Goal: Find specific page/section: Find specific page/section

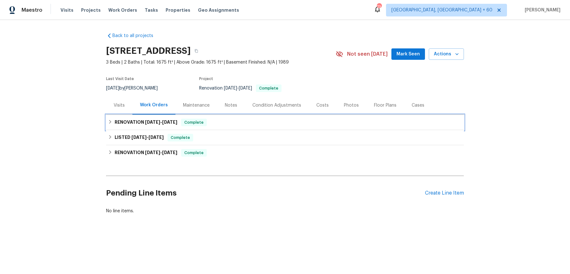
click at [199, 121] on span "Complete" at bounding box center [194, 122] width 24 height 6
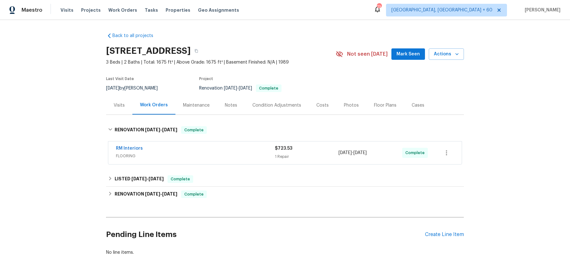
click at [214, 148] on div "RM Interiors" at bounding box center [195, 149] width 159 height 8
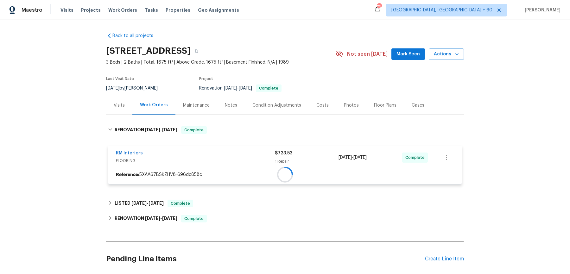
scroll to position [48, 0]
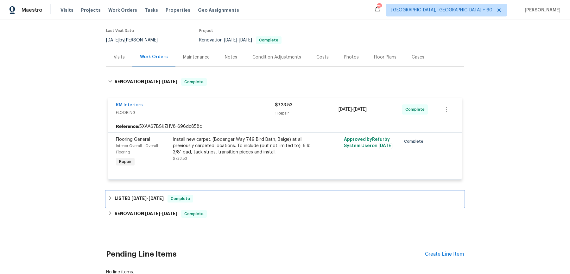
click at [205, 194] on div "LISTED [DATE] - [DATE] Complete" at bounding box center [285, 198] width 358 height 15
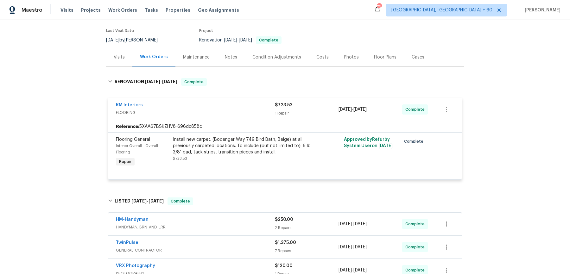
click at [209, 219] on div "HM-Handyman" at bounding box center [195, 221] width 159 height 8
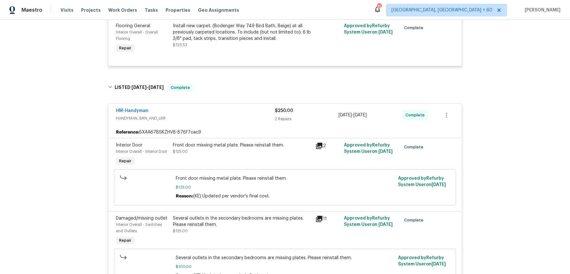
scroll to position [381, 0]
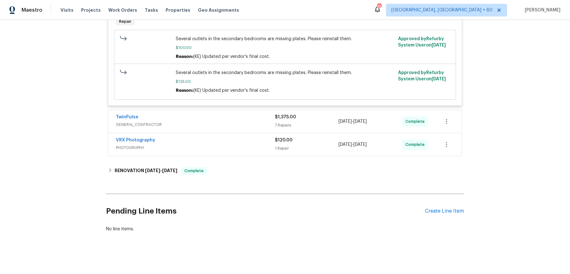
click at [246, 122] on span "GENERAL_CONTRACTOR" at bounding box center [195, 125] width 159 height 6
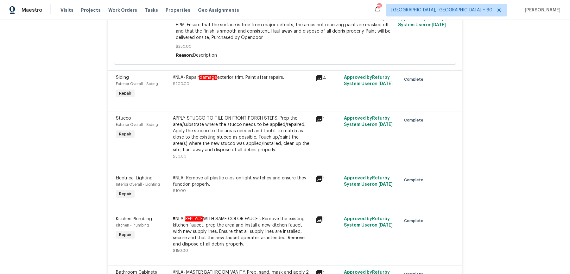
scroll to position [908, 0]
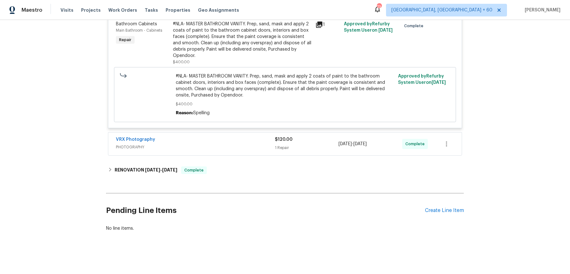
click at [237, 141] on div "VRX Photography" at bounding box center [195, 141] width 159 height 8
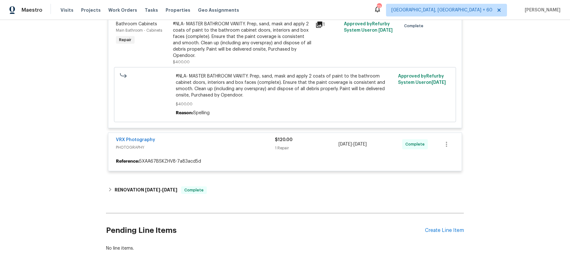
scroll to position [915, 0]
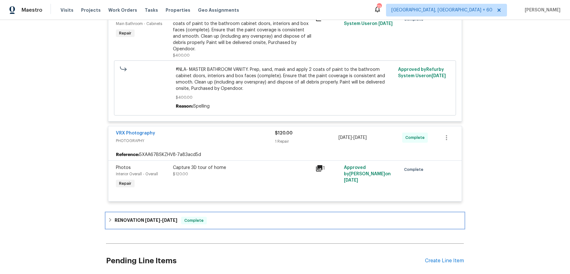
click at [235, 216] on div "RENOVATION [DATE] - [DATE] Complete" at bounding box center [285, 220] width 358 height 15
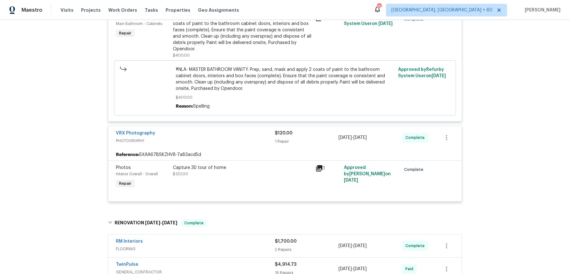
click at [234, 241] on div "RM Interiors" at bounding box center [195, 243] width 159 height 8
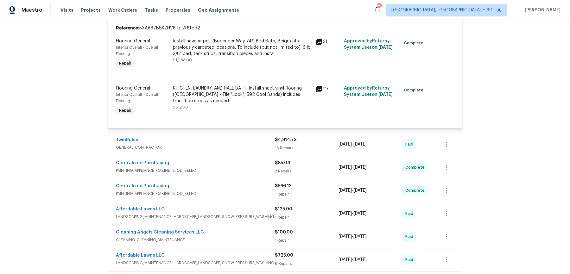
click at [251, 145] on span "GENERAL_CONTRACTOR" at bounding box center [195, 147] width 159 height 6
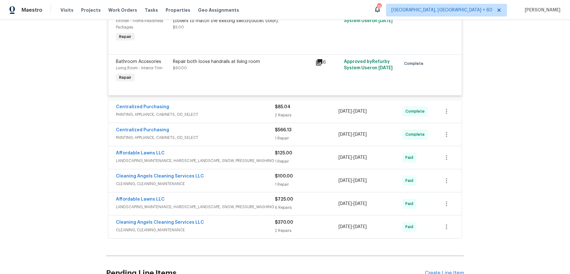
scroll to position [2235, 0]
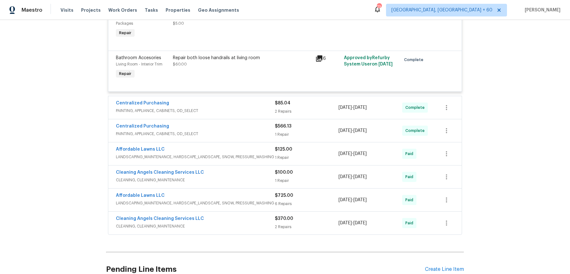
click at [255, 115] on div "Centralized Purchasing PAINTING, APPLIANCE, CABINETS, OD_SELECT" at bounding box center [195, 107] width 159 height 15
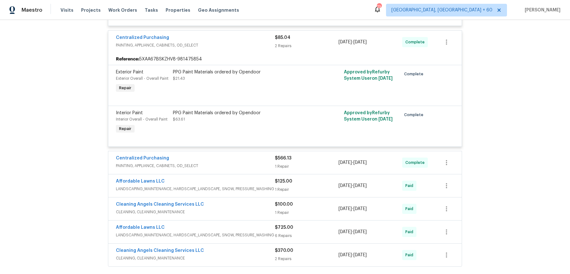
click at [262, 161] on div "Centralized Purchasing" at bounding box center [195, 159] width 159 height 8
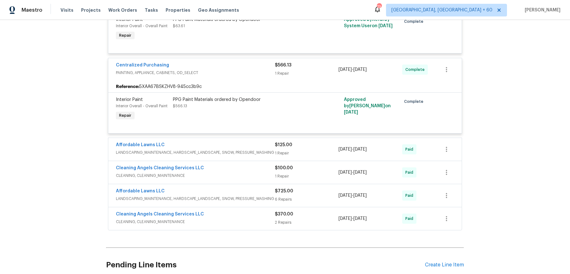
scroll to position [2395, 0]
click at [261, 164] on div "Cleaning Angels Cleaning Services LLC CLEANING, CLEANING_MAINTENANCE $100.00 1 …" at bounding box center [285, 172] width 354 height 23
click at [261, 161] on div "Affordable Lawns LLC LANDSCAPING_MAINTENANCE, HARDSCAPE_LANDSCAPE, SNOW, PRESSU…" at bounding box center [285, 149] width 354 height 23
click at [264, 156] on span "LANDSCAPING_MAINTENANCE, HARDSCAPE_LANDSCAPE, SNOW, PRESSURE_WASHING" at bounding box center [195, 152] width 159 height 6
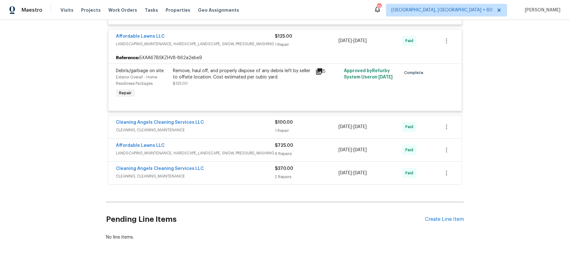
scroll to position [2510, 0]
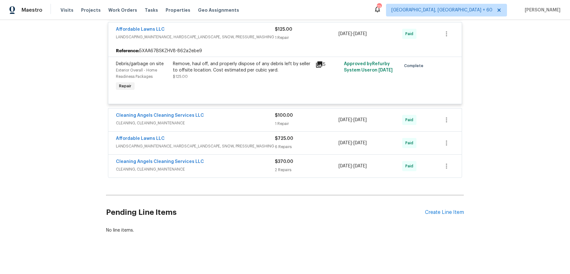
click at [262, 120] on div "Cleaning Angels Cleaning Services LLC" at bounding box center [195, 116] width 159 height 8
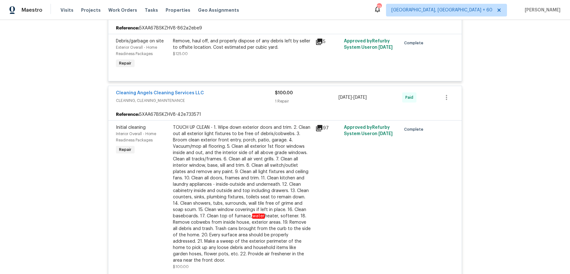
scroll to position [2684, 0]
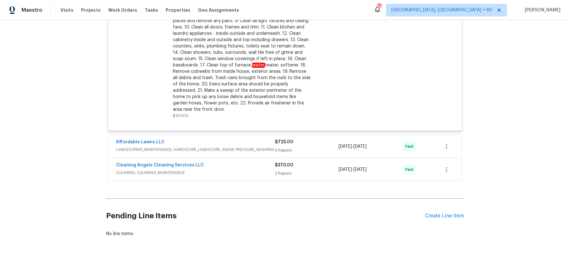
click at [263, 139] on div "Affordable Lawns LLC" at bounding box center [195, 143] width 159 height 8
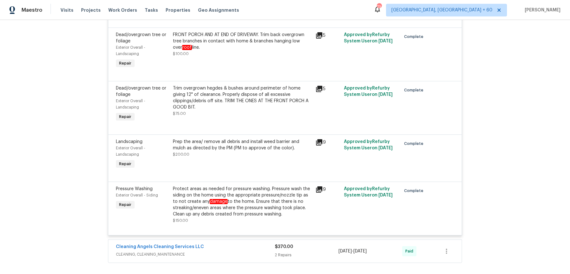
scroll to position [3023, 0]
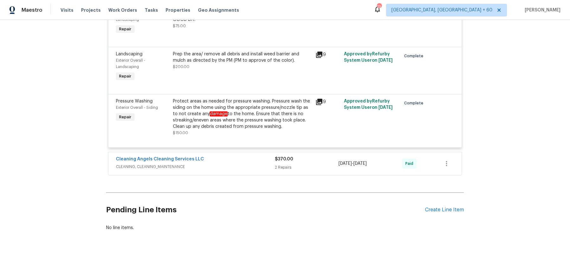
click at [257, 165] on span "CLEANING, CLEANING_MAINTENANCE" at bounding box center [195, 167] width 159 height 6
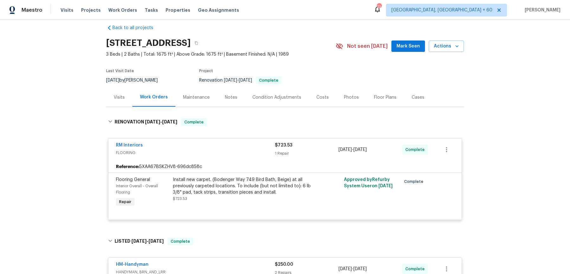
scroll to position [10, 0]
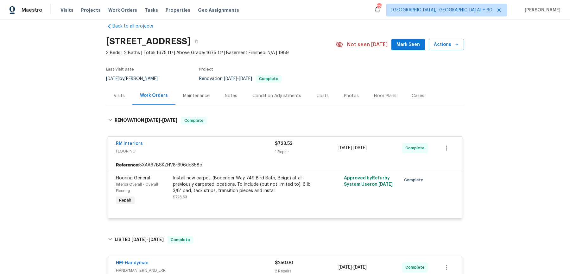
click at [328, 3] on div "Maestro Visits Projects Work Orders Tasks Properties Geo Assignments 729 [GEOGR…" at bounding box center [285, 10] width 570 height 20
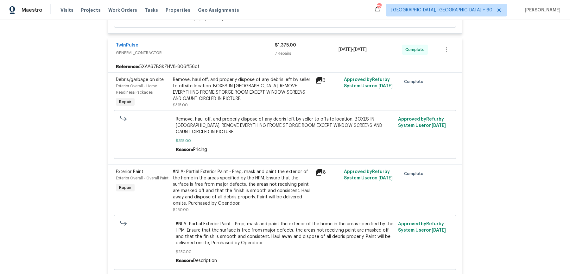
scroll to position [0, 0]
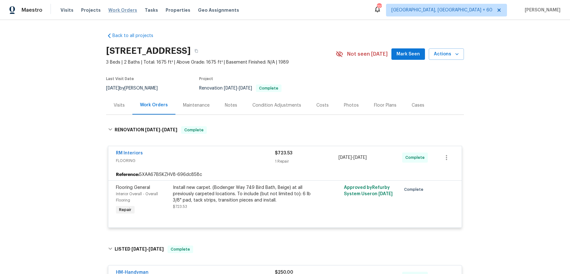
click at [126, 9] on span "Work Orders" at bounding box center [122, 10] width 29 height 6
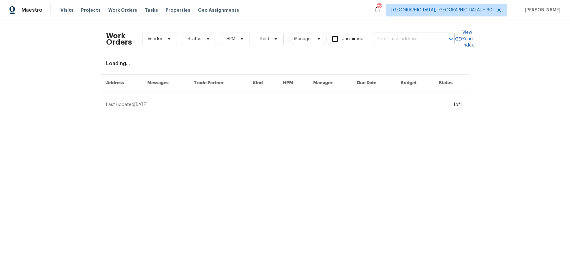
click at [425, 34] on input "text" at bounding box center [405, 39] width 63 height 10
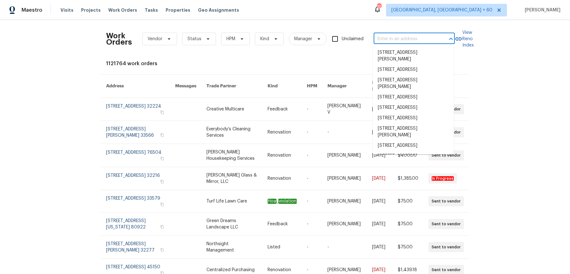
paste input "[STREET_ADDRESS][PERSON_NAME][PERSON_NAME]"
type input "[STREET_ADDRESS][PERSON_NAME][PERSON_NAME]"
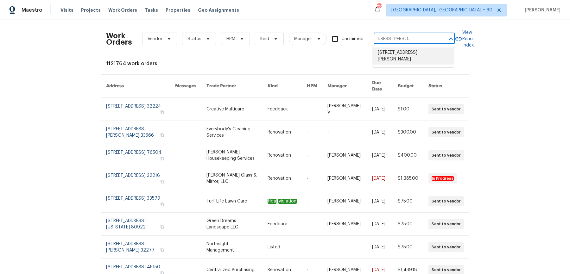
click at [423, 51] on li "[STREET_ADDRESS][PERSON_NAME]" at bounding box center [413, 56] width 81 height 17
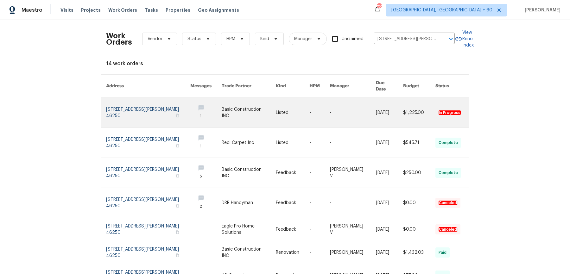
click at [352, 98] on link at bounding box center [353, 113] width 46 height 30
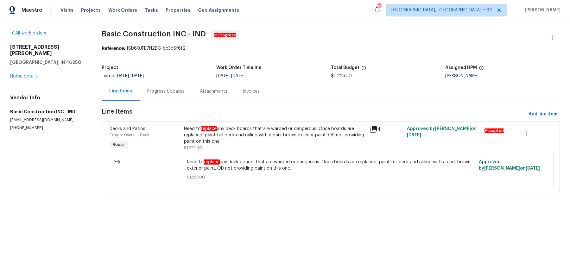
click at [29, 67] on div "[STREET_ADDRESS][PERSON_NAME][PERSON_NAME] Home details" at bounding box center [48, 61] width 76 height 35
click at [31, 74] on link "Home details" at bounding box center [24, 76] width 28 height 4
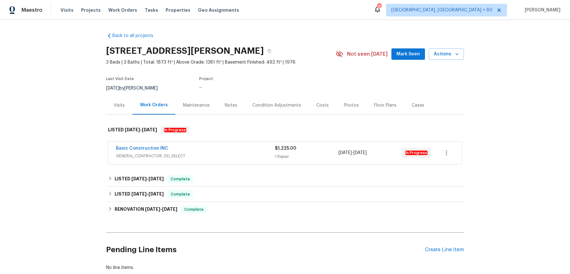
click at [231, 157] on span "GENERAL_CONTRACTOR, OD_SELECT" at bounding box center [195, 156] width 159 height 6
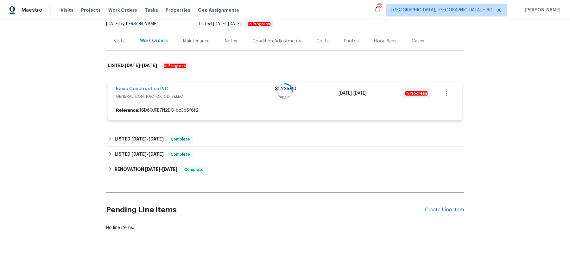
scroll to position [66, 0]
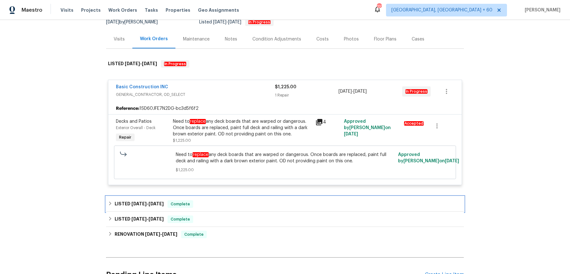
click at [215, 203] on div "LISTED [DATE] - [DATE] Complete" at bounding box center [285, 205] width 354 height 8
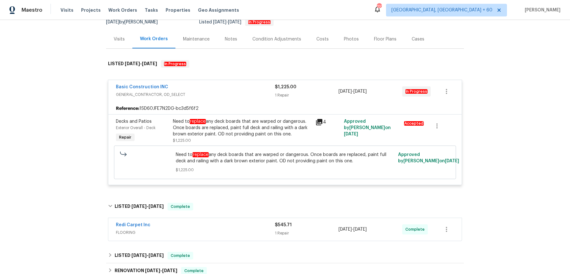
click at [215, 228] on div "Redi Carpet Inc" at bounding box center [195, 226] width 159 height 8
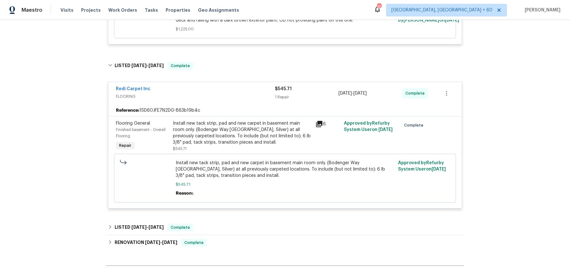
scroll to position [279, 0]
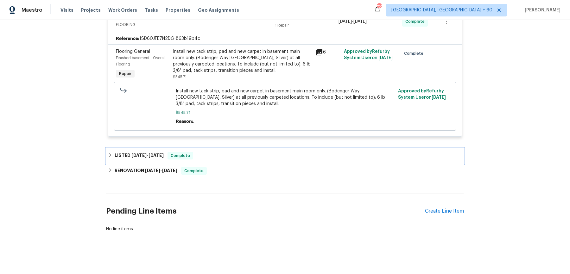
click at [218, 155] on div "LISTED [DATE] - [DATE] Complete" at bounding box center [285, 156] width 354 height 8
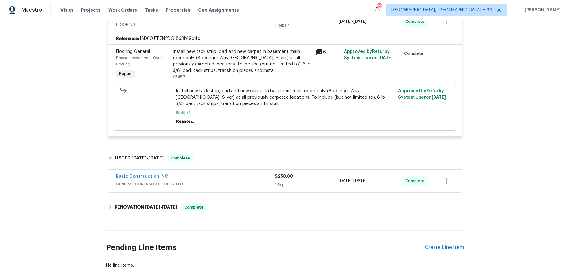
click at [222, 181] on span "GENERAL_CONTRACTOR, OD_SELECT" at bounding box center [195, 184] width 159 height 6
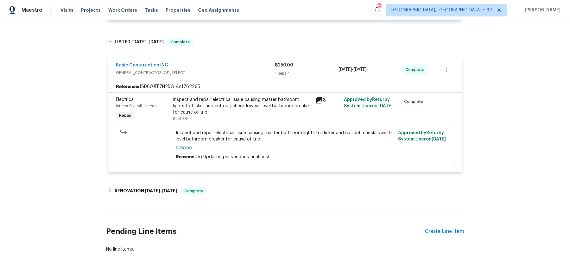
scroll to position [397, 0]
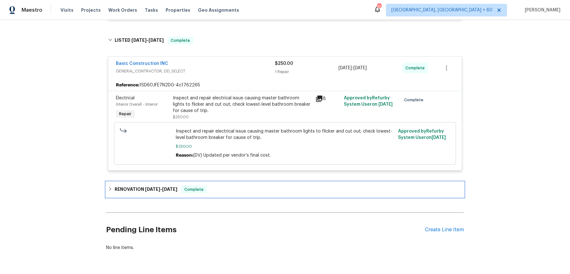
click at [221, 188] on div "RENOVATION [DATE] - [DATE] Complete" at bounding box center [285, 190] width 354 height 8
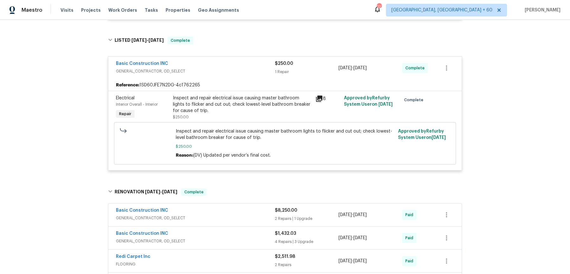
click at [232, 218] on span "GENERAL_CONTRACTOR, OD_SELECT" at bounding box center [195, 218] width 159 height 6
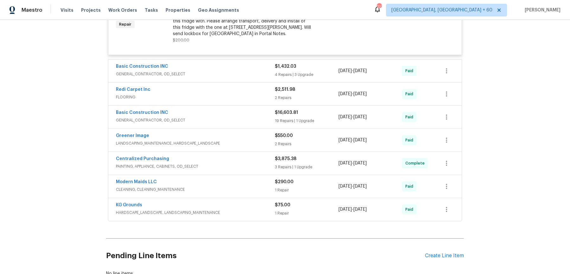
scroll to position [813, 0]
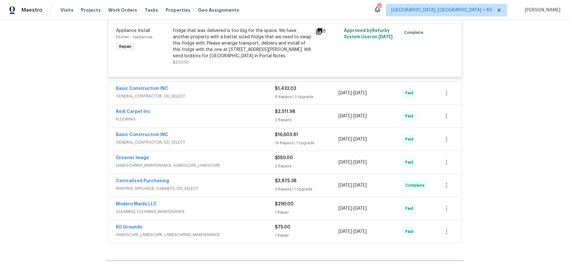
click at [260, 90] on div "Basic Construction INC" at bounding box center [195, 90] width 159 height 8
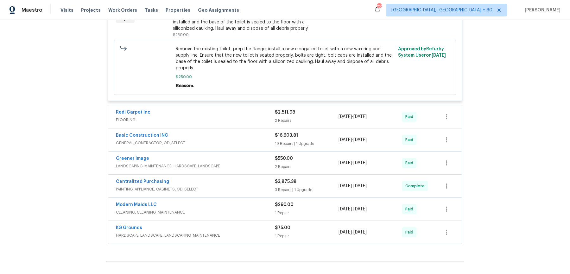
scroll to position [1327, 0]
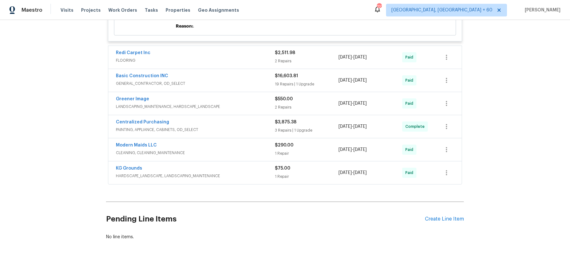
click at [266, 57] on span "FLOORING" at bounding box center [195, 60] width 159 height 6
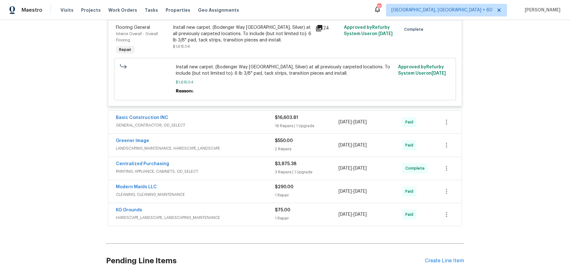
click at [252, 115] on div "Basic Construction INC" at bounding box center [195, 119] width 159 height 8
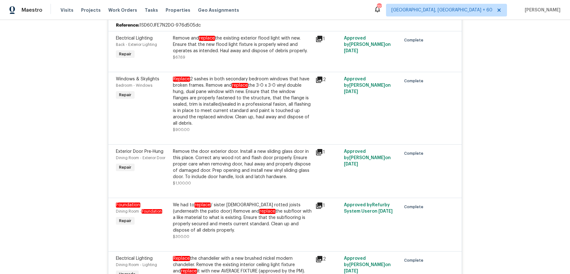
scroll to position [1603, 0]
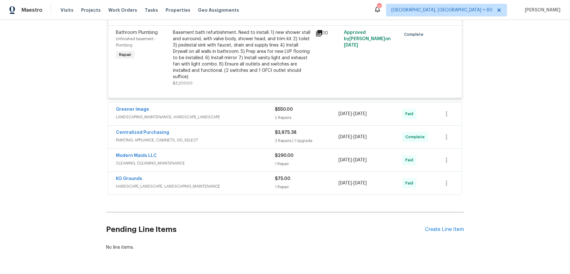
click at [265, 106] on div "Greener Image" at bounding box center [195, 110] width 159 height 8
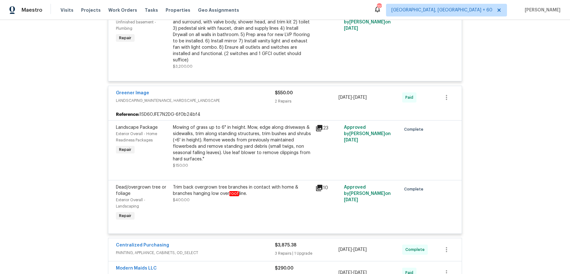
scroll to position [2773, 0]
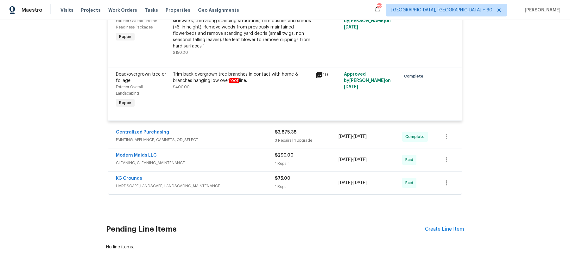
click at [260, 126] on div "Centralized Purchasing PAINTING, APPLIANCE, CABINETS, OD_SELECT $3,875.38 3 Rep…" at bounding box center [285, 136] width 354 height 23
click at [259, 125] on div "Centralized Purchasing PAINTING, APPLIANCE, CABINETS, OD_SELECT $3,875.38 3 Rep…" at bounding box center [285, 136] width 354 height 23
click at [255, 129] on div "Centralized Purchasing" at bounding box center [195, 133] width 159 height 8
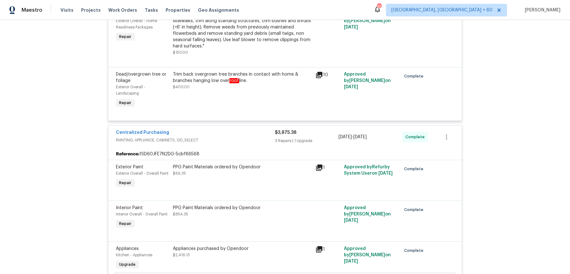
scroll to position [2985, 0]
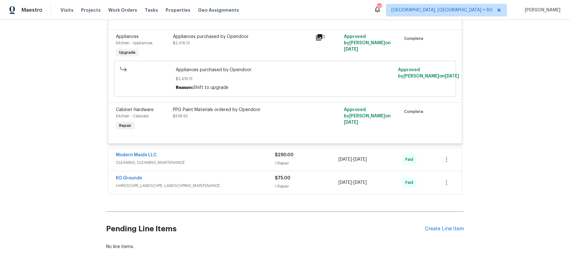
click at [251, 160] on span "CLEANING, CLEANING_MAINTENANCE" at bounding box center [195, 163] width 159 height 6
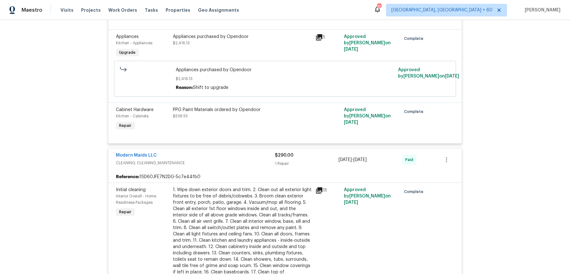
scroll to position [3156, 0]
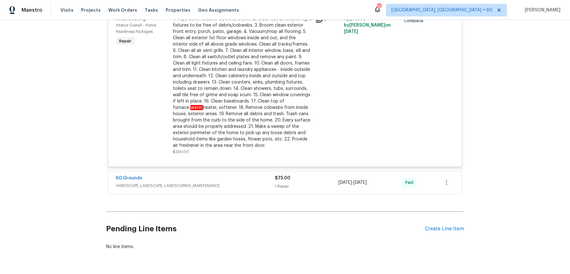
click at [256, 175] on div "KG Grounds" at bounding box center [195, 179] width 159 height 8
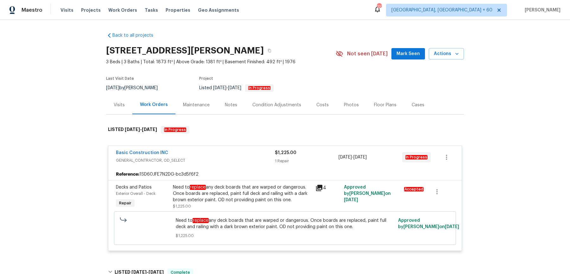
scroll to position [0, 0]
click at [272, 50] on icon "button" at bounding box center [270, 51] width 4 height 4
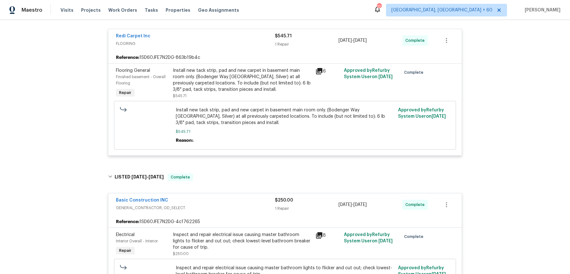
scroll to position [253, 0]
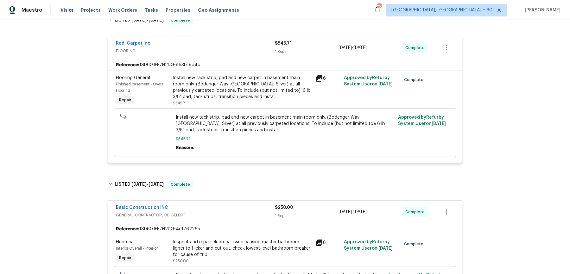
click at [247, 83] on div "Install new tack strip, pad and new carpet in basement main room only. (Bodenge…" at bounding box center [242, 87] width 139 height 25
